Goal: Information Seeking & Learning: Find specific fact

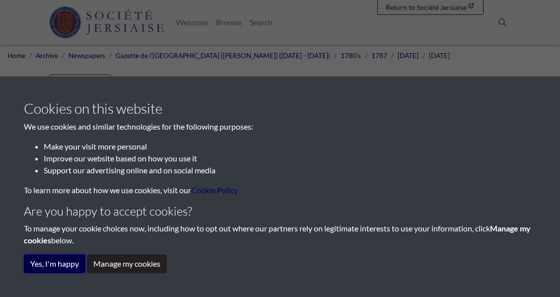
click at [61, 265] on button "Yes, I'm happy" at bounding box center [55, 263] width 62 height 19
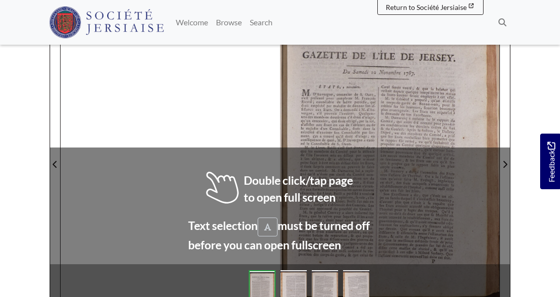
scroll to position [152, 0]
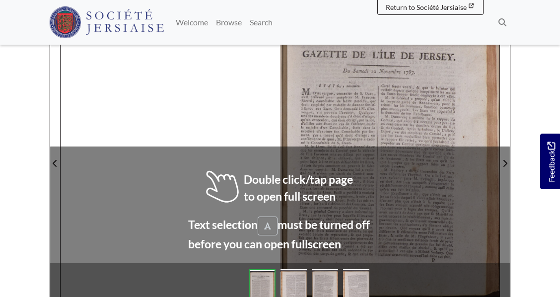
drag, startPoint x: 453, startPoint y: 179, endPoint x: 455, endPoint y: 164, distance: 15.5
click at [455, 164] on div at bounding box center [389, 157] width 219 height 310
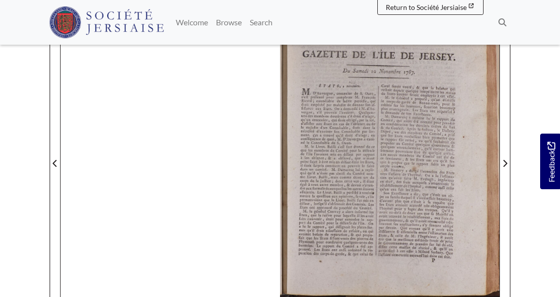
click at [330, 285] on div at bounding box center [389, 157] width 219 height 310
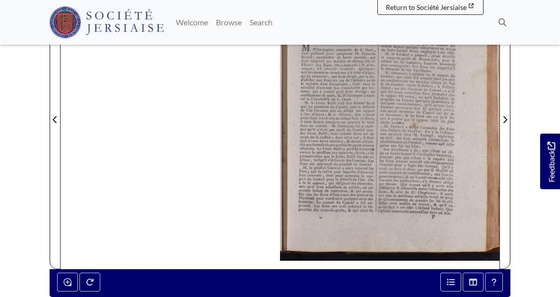
scroll to position [163, 0]
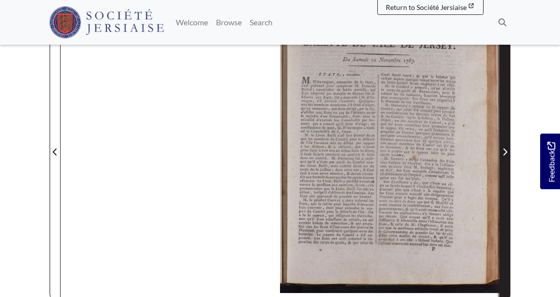
click at [507, 150] on icon "Next Page" at bounding box center [504, 152] width 5 height 8
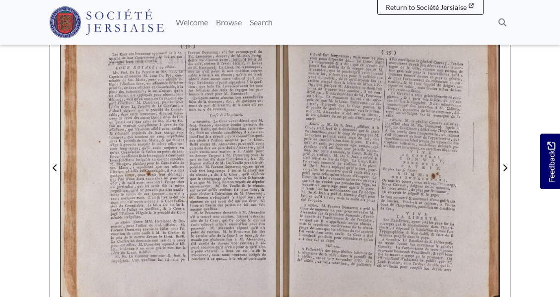
scroll to position [146, 0]
click at [409, 196] on div at bounding box center [389, 162] width 219 height 310
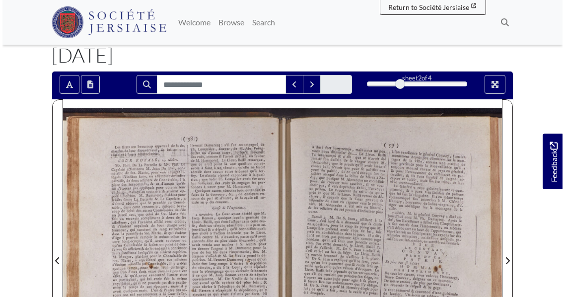
scroll to position [60, 0]
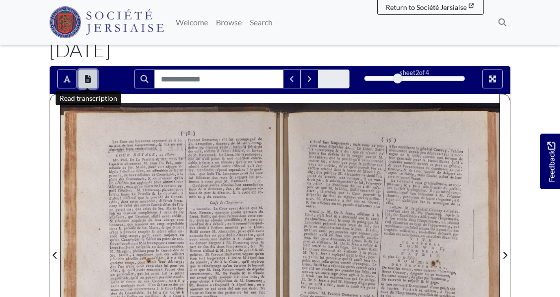
click at [86, 74] on button "Open transcription window" at bounding box center [87, 79] width 19 height 19
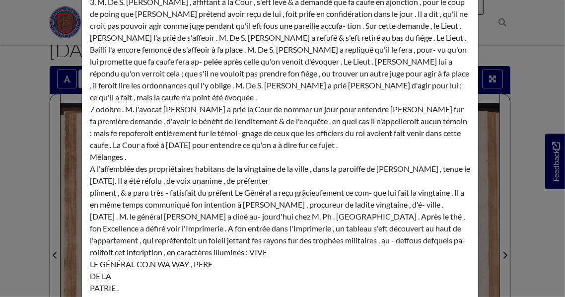
scroll to position [852, 0]
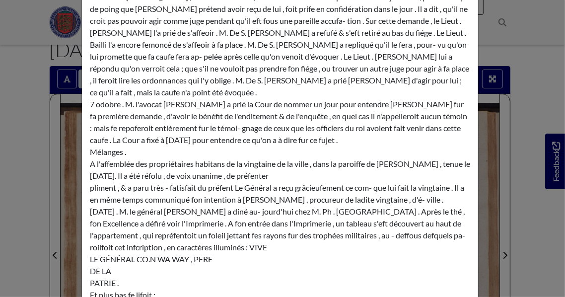
click at [492, 57] on div "Transcription × ( 58 ) ) Les Etats ont beaucoup approuvé de la de- marche de le…" at bounding box center [282, 148] width 565 height 297
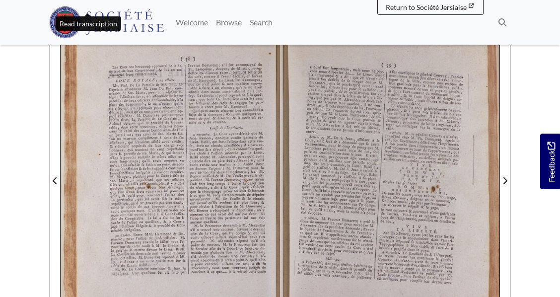
scroll to position [133, 0]
drag, startPoint x: 389, startPoint y: 71, endPoint x: 465, endPoint y: 105, distance: 82.5
click at [465, 105] on div at bounding box center [389, 176] width 219 height 310
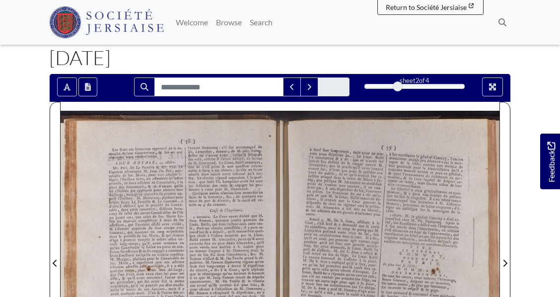
scroll to position [54, 0]
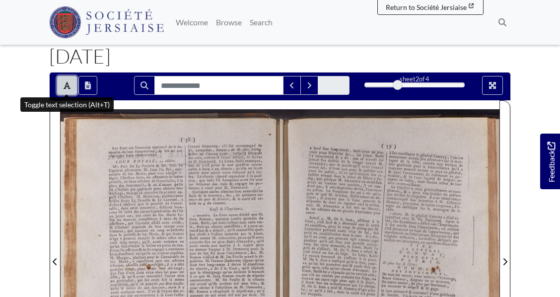
click at [64, 83] on icon "Toggle text selection (Alt+T)" at bounding box center [67, 85] width 7 height 8
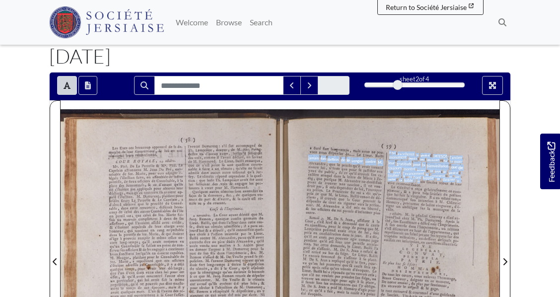
drag, startPoint x: 389, startPoint y: 151, endPoint x: 421, endPoint y: 181, distance: 43.5
click at [421, 181] on div "( 59 ) a duré fort long - temps , mais nous ne pou- vons nous difpenfer de ....…" at bounding box center [389, 260] width 219 height 302
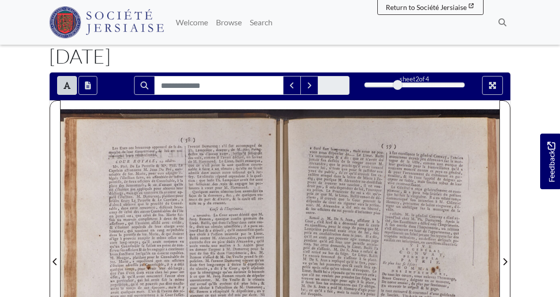
click at [426, 185] on div "pliment , & a paru très - fatisfait du préfent Le Général a reçu grâcieufement …" at bounding box center [422, 221] width 77 height 73
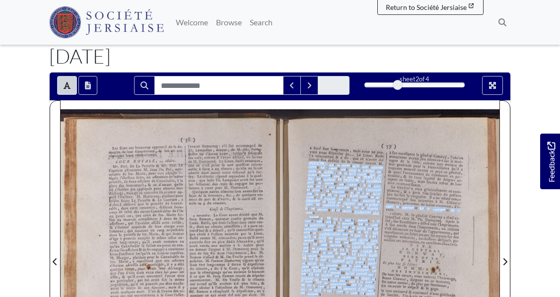
drag, startPoint x: 426, startPoint y: 184, endPoint x: 413, endPoint y: 176, distance: 15.0
click at [413, 176] on div "( 59 ) a duré fort long - temps , mais nous ne pou- vons nous difpenfer de ....…" at bounding box center [389, 260] width 219 height 302
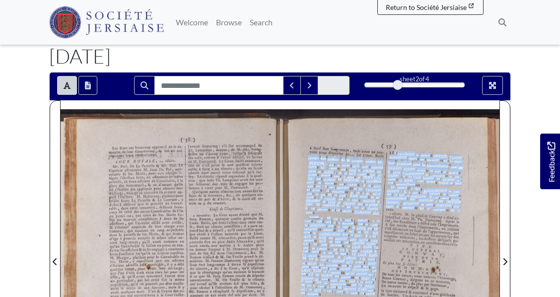
drag, startPoint x: 394, startPoint y: 153, endPoint x: 459, endPoint y: 205, distance: 83.1
click at [459, 205] on div "( 59 ) a duré fort long - temps , mais nous ne pou- vons nous difpenfer de ....…" at bounding box center [389, 260] width 219 height 302
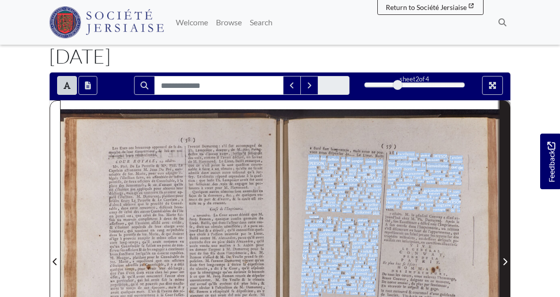
click at [505, 275] on span "Next Page" at bounding box center [505, 255] width 10 height 309
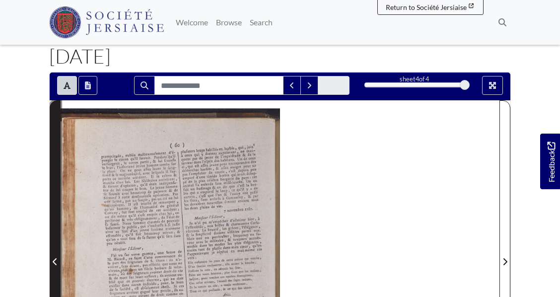
click at [53, 259] on icon "Previous Page" at bounding box center [55, 262] width 5 height 8
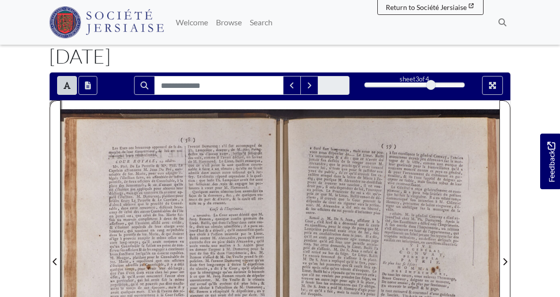
scroll to position [314, 0]
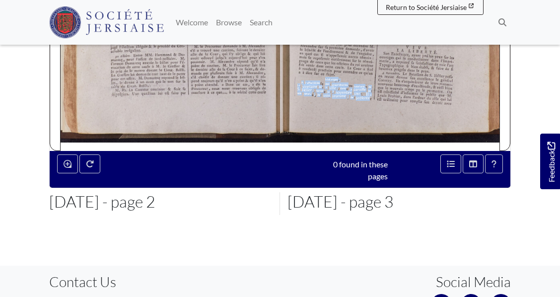
drag, startPoint x: 325, startPoint y: 80, endPoint x: 369, endPoint y: 99, distance: 47.6
click at [369, 99] on div "( 59 ) a duré fort long - temps , mais nous ne pou- vons nous difpenfer de ....…" at bounding box center [389, 0] width 219 height 302
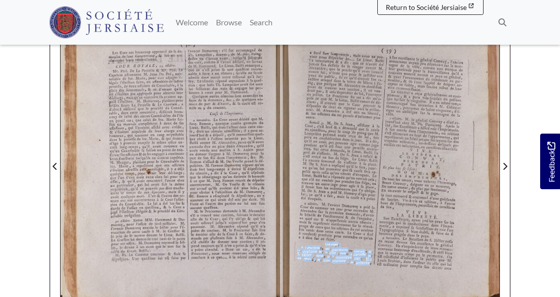
scroll to position [150, 0]
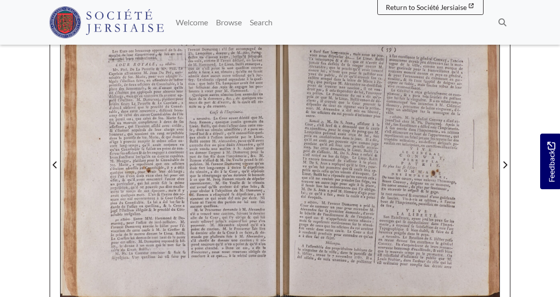
click at [325, 242] on div "( 59 ) a duré fort long - temps , mais nous ne pou- vons nous difpenfer de ....…" at bounding box center [389, 163] width 219 height 302
drag, startPoint x: 326, startPoint y: 242, endPoint x: 371, endPoint y: 260, distance: 49.1
click at [371, 260] on div "( 59 ) a duré fort long - temps , mais nous ne pou- vons nous difpenfer de ....…" at bounding box center [389, 163] width 219 height 302
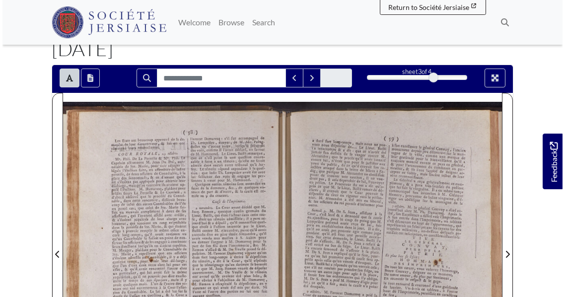
scroll to position [58, 0]
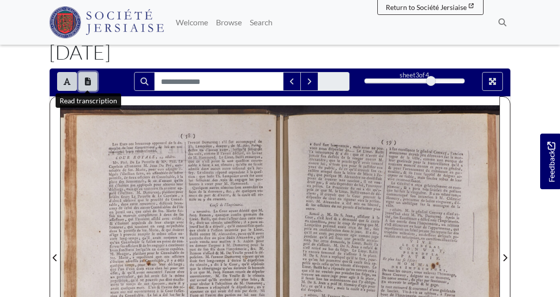
click at [87, 77] on icon "Open transcription window" at bounding box center [88, 81] width 6 height 8
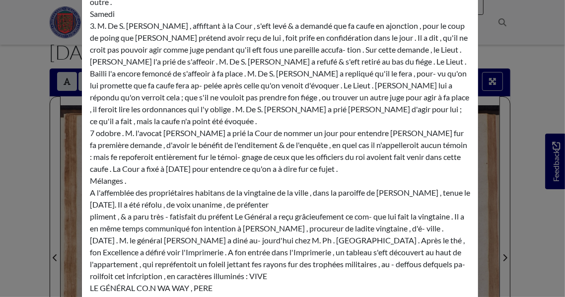
scroll to position [819, 0]
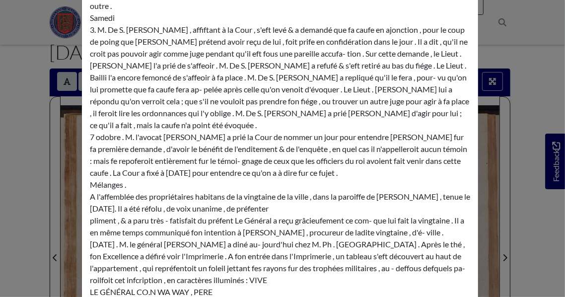
click at [524, 211] on div "Transcription × ( 58 ) ) Les Etats ont beaucoup approuvé de la de- marche de le…" at bounding box center [282, 148] width 565 height 297
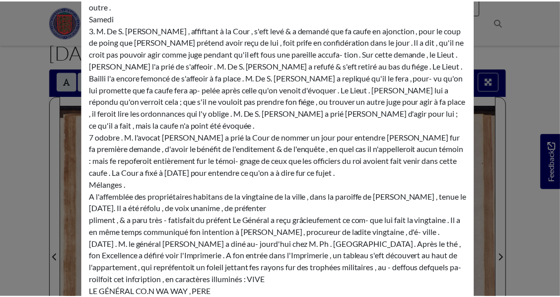
scroll to position [0, 0]
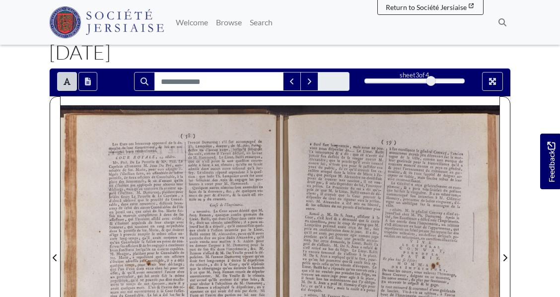
click at [423, 180] on div "[PERSON_NAME] ; que le procès qu'il avoit intenté contre lui , n'étoit que pour…" at bounding box center [382, 184] width 155 height 54
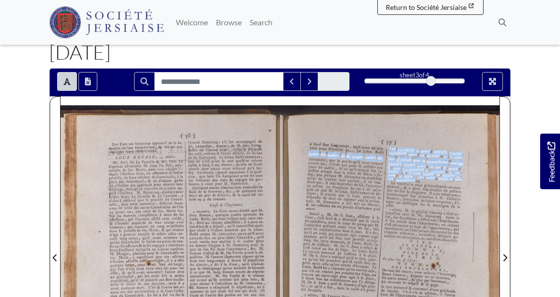
drag, startPoint x: 421, startPoint y: 180, endPoint x: 389, endPoint y: 149, distance: 43.9
click at [389, 149] on div "( 59 ) a duré fort long - temps , mais nous ne pou- vons nous difpenfer de ....…" at bounding box center [389, 256] width 219 height 302
copy div "à fon excellence le général [PERSON_NAME] , l'ancien monument depuis peu découv…"
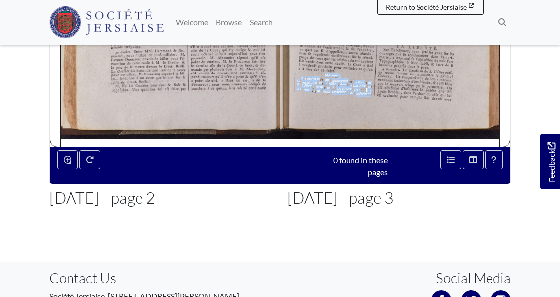
drag, startPoint x: 325, startPoint y: 74, endPoint x: 370, endPoint y: 92, distance: 48.1
click at [326, 77] on div "A l'affemblée des propriétaires habitans de la vingtaine de la ville , dans la …" at bounding box center [334, 86] width 75 height 20
drag, startPoint x: 326, startPoint y: 75, endPoint x: 371, endPoint y: 93, distance: 48.6
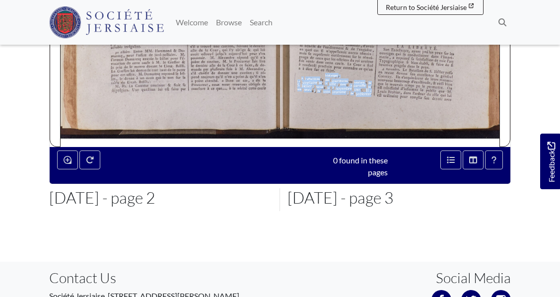
copy div "Mélanges . A l'affemblée des propriétaires habitans de la vingtaine de la ville…"
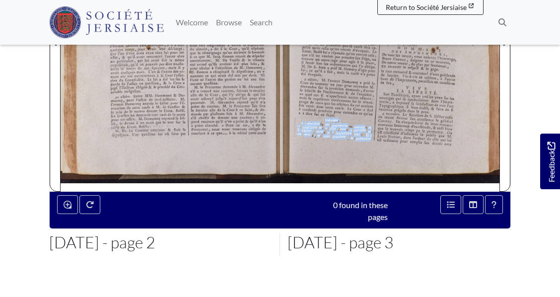
scroll to position [271, 0]
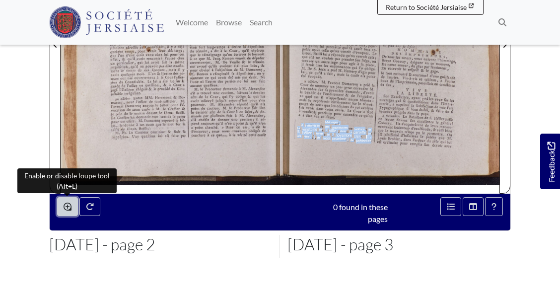
click at [66, 203] on icon "Enable or disable loupe tool (Alt+L)" at bounding box center [68, 207] width 8 height 8
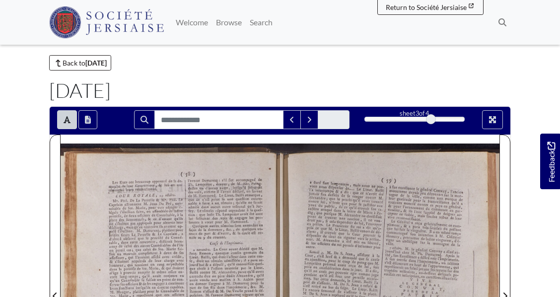
scroll to position [18, 0]
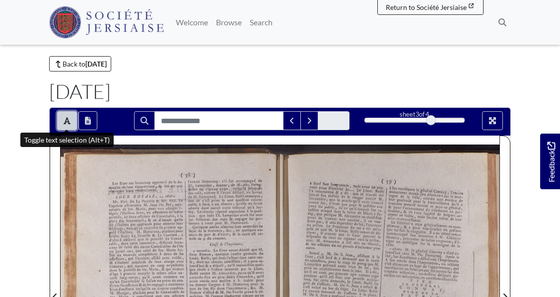
click at [67, 118] on icon "Toggle text selection (Alt+T)" at bounding box center [67, 120] width 7 height 7
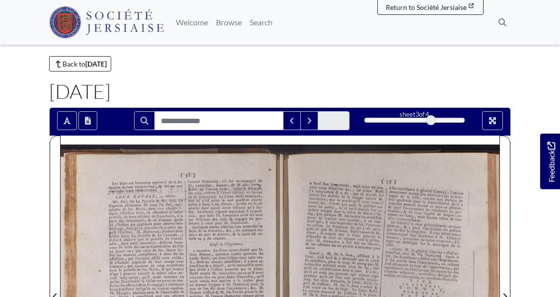
click at [203, 185] on div at bounding box center [170, 291] width 219 height 310
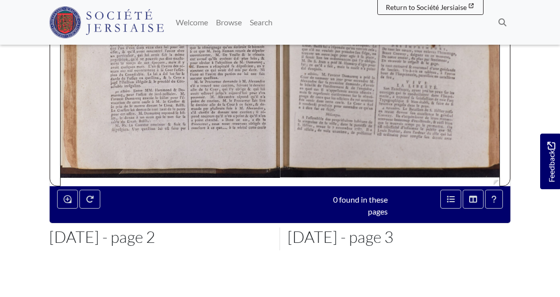
click at [415, 126] on img at bounding box center [389, 30] width 219 height 310
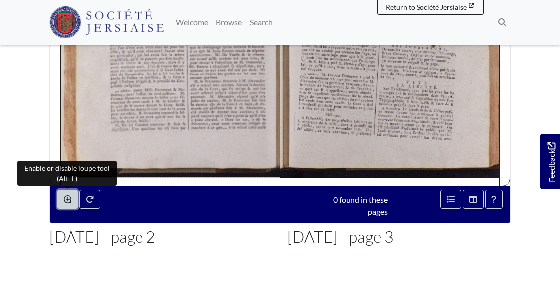
click at [71, 195] on icon "Enable or disable loupe tool (Alt+L)" at bounding box center [68, 199] width 8 height 8
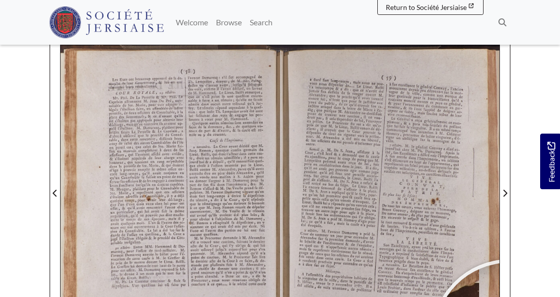
scroll to position [123, 0]
